Goal: Task Accomplishment & Management: Use online tool/utility

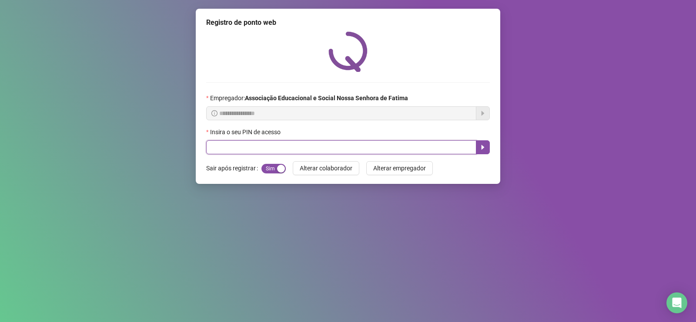
click at [232, 152] on input "text" at bounding box center [341, 147] width 270 height 14
type input "****"
click at [488, 149] on button "button" at bounding box center [483, 147] width 14 height 14
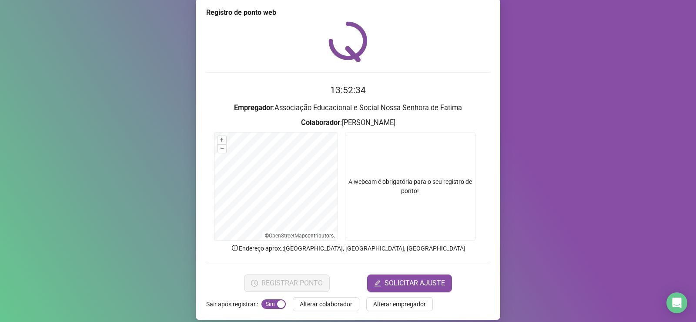
scroll to position [18, 0]
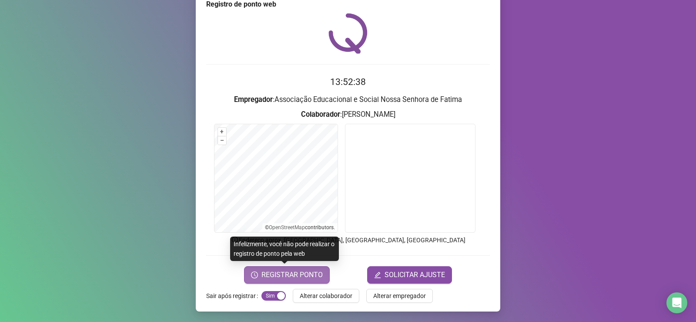
click at [281, 276] on span "REGISTRAR PONTO" at bounding box center [292, 274] width 61 height 10
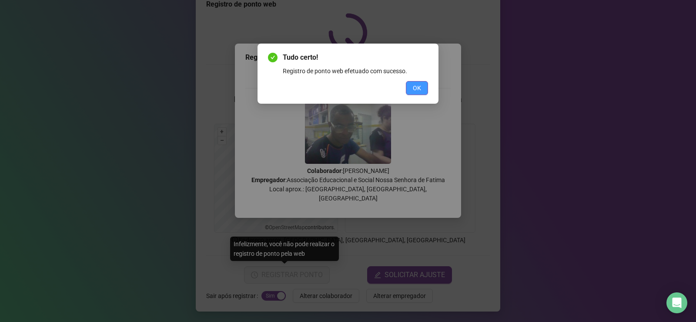
click at [414, 89] on span "OK" at bounding box center [417, 88] width 8 height 10
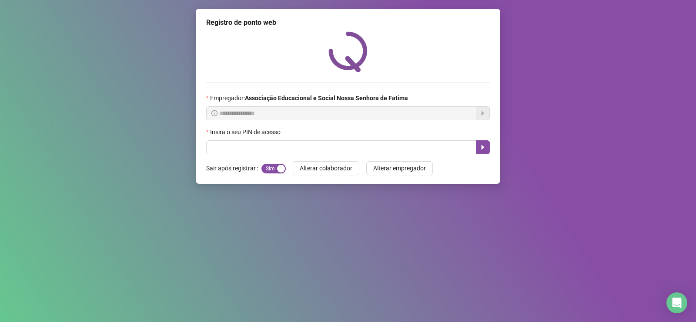
scroll to position [0, 0]
click at [269, 170] on span "Sim Não" at bounding box center [274, 169] width 24 height 10
click at [267, 171] on div "button" at bounding box center [266, 169] width 8 height 8
click at [489, 149] on button "button" at bounding box center [483, 147] width 14 height 14
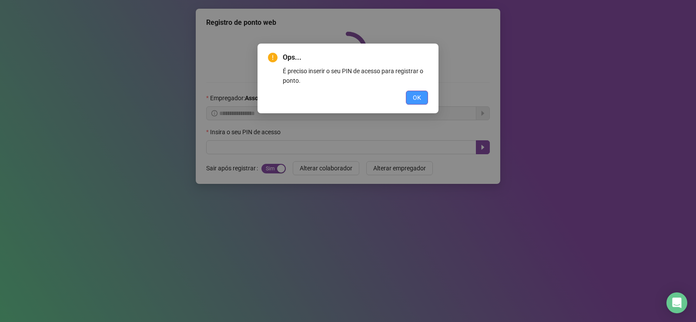
click at [414, 98] on span "OK" at bounding box center [417, 98] width 8 height 10
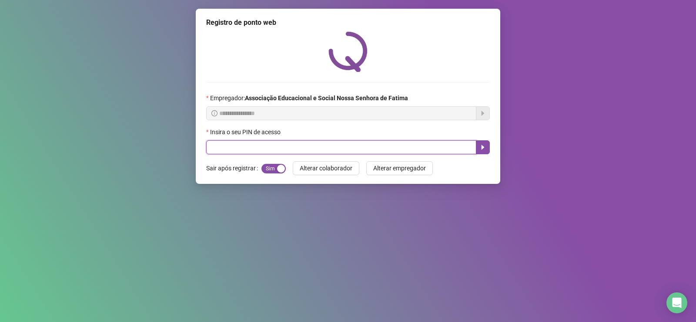
click at [239, 148] on input "text" at bounding box center [341, 147] width 270 height 14
type input "****"
click at [486, 149] on icon "caret-right" at bounding box center [483, 147] width 7 height 7
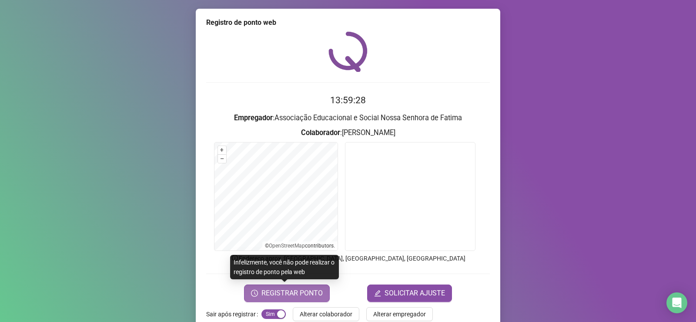
click at [281, 288] on span "REGISTRAR PONTO" at bounding box center [292, 293] width 61 height 10
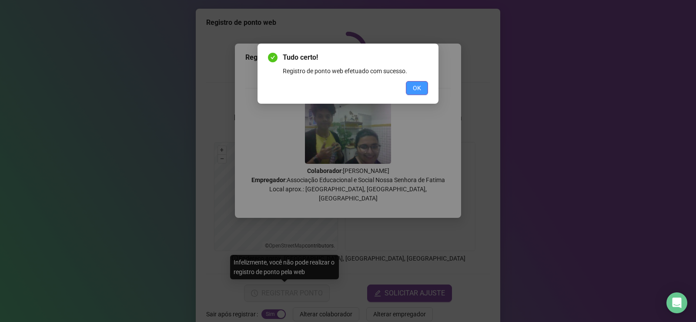
click at [419, 91] on span "OK" at bounding box center [417, 88] width 8 height 10
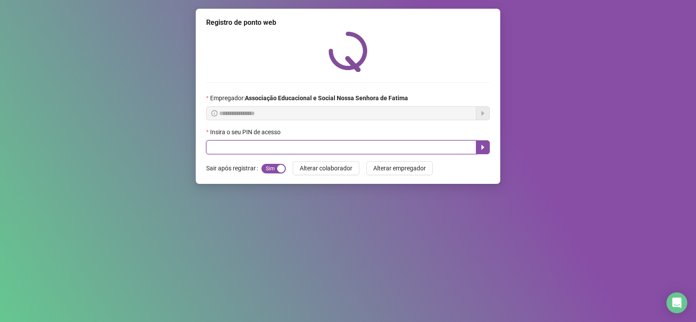
click at [288, 150] on input "text" at bounding box center [341, 147] width 270 height 14
type input "***"
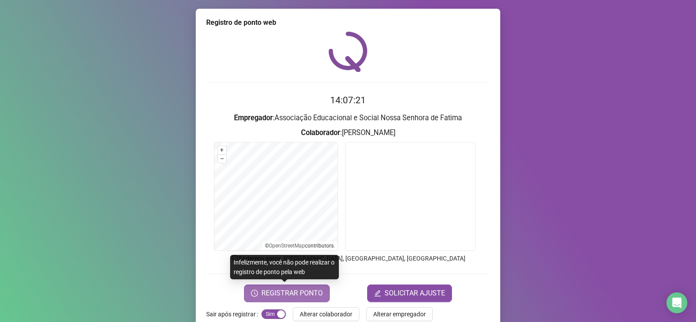
click at [303, 290] on span "REGISTRAR PONTO" at bounding box center [292, 293] width 61 height 10
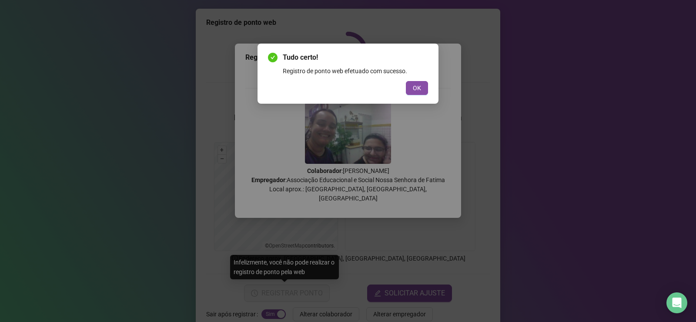
click at [423, 78] on div "Tudo certo! Registro de ponto web efetuado com sucesso. OK" at bounding box center [348, 73] width 160 height 43
click at [422, 89] on button "OK" at bounding box center [417, 88] width 22 height 14
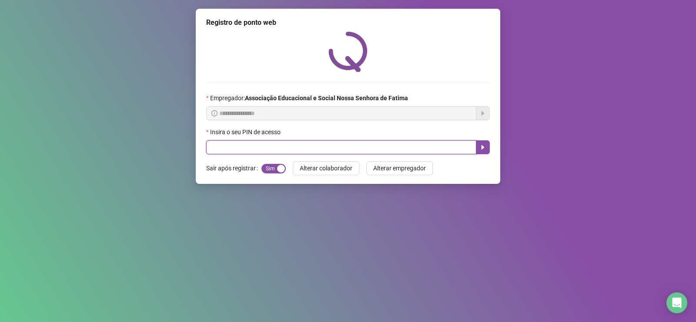
click at [240, 150] on input "text" at bounding box center [341, 147] width 270 height 14
type input "****"
click at [479, 149] on button "button" at bounding box center [483, 147] width 14 height 14
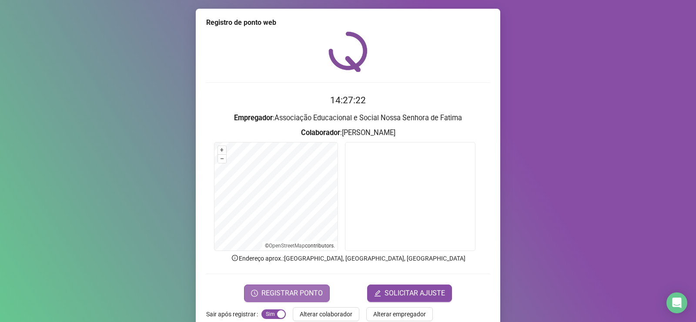
click at [290, 293] on span "REGISTRAR PONTO" at bounding box center [292, 293] width 61 height 10
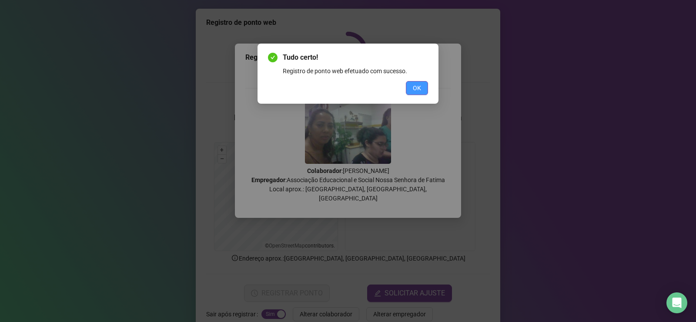
click at [419, 91] on span "OK" at bounding box center [417, 88] width 8 height 10
